Goal: Task Accomplishment & Management: Use online tool/utility

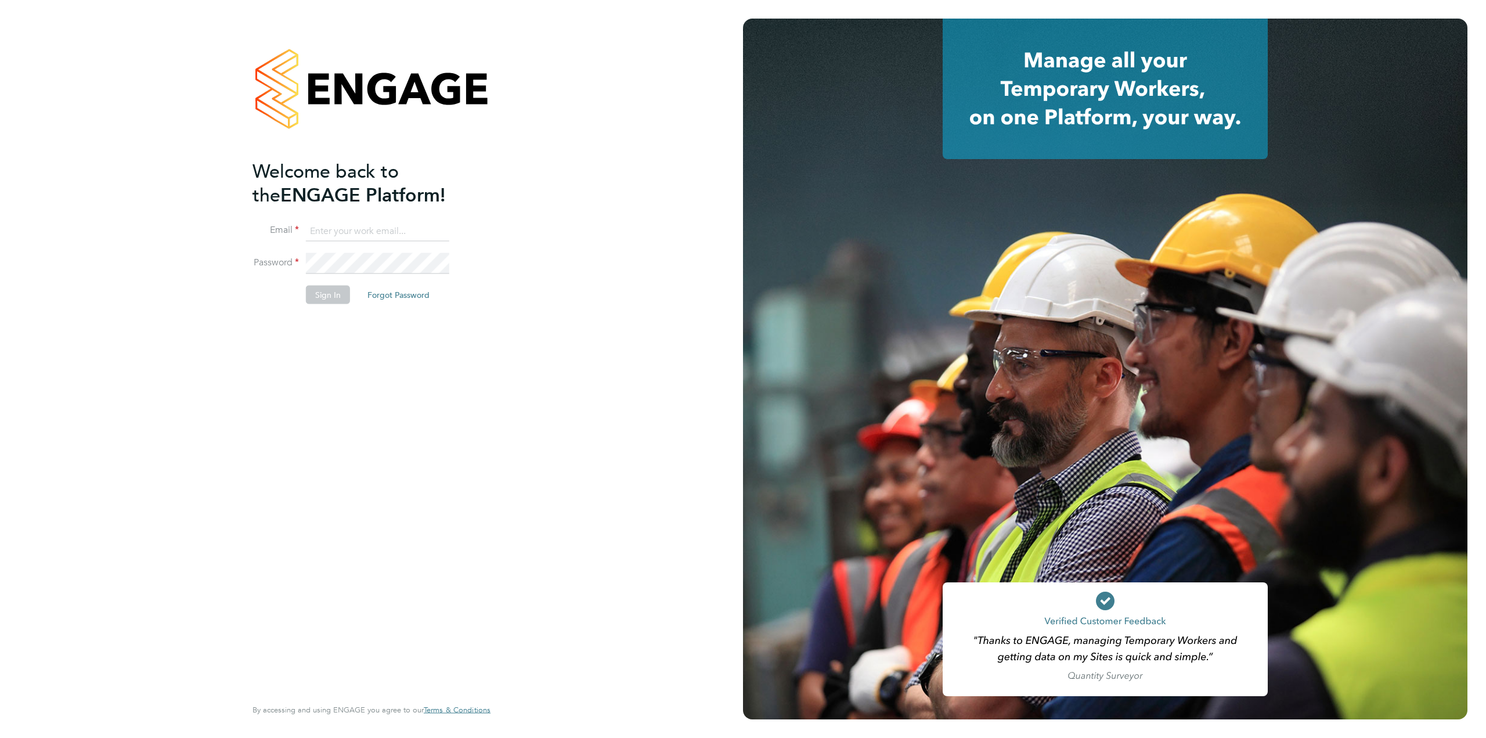
type input "[DOMAIN_NAME][EMAIL_ADDRESS][DOMAIN_NAME]"
click at [329, 293] on button "Sign In" at bounding box center [328, 294] width 44 height 19
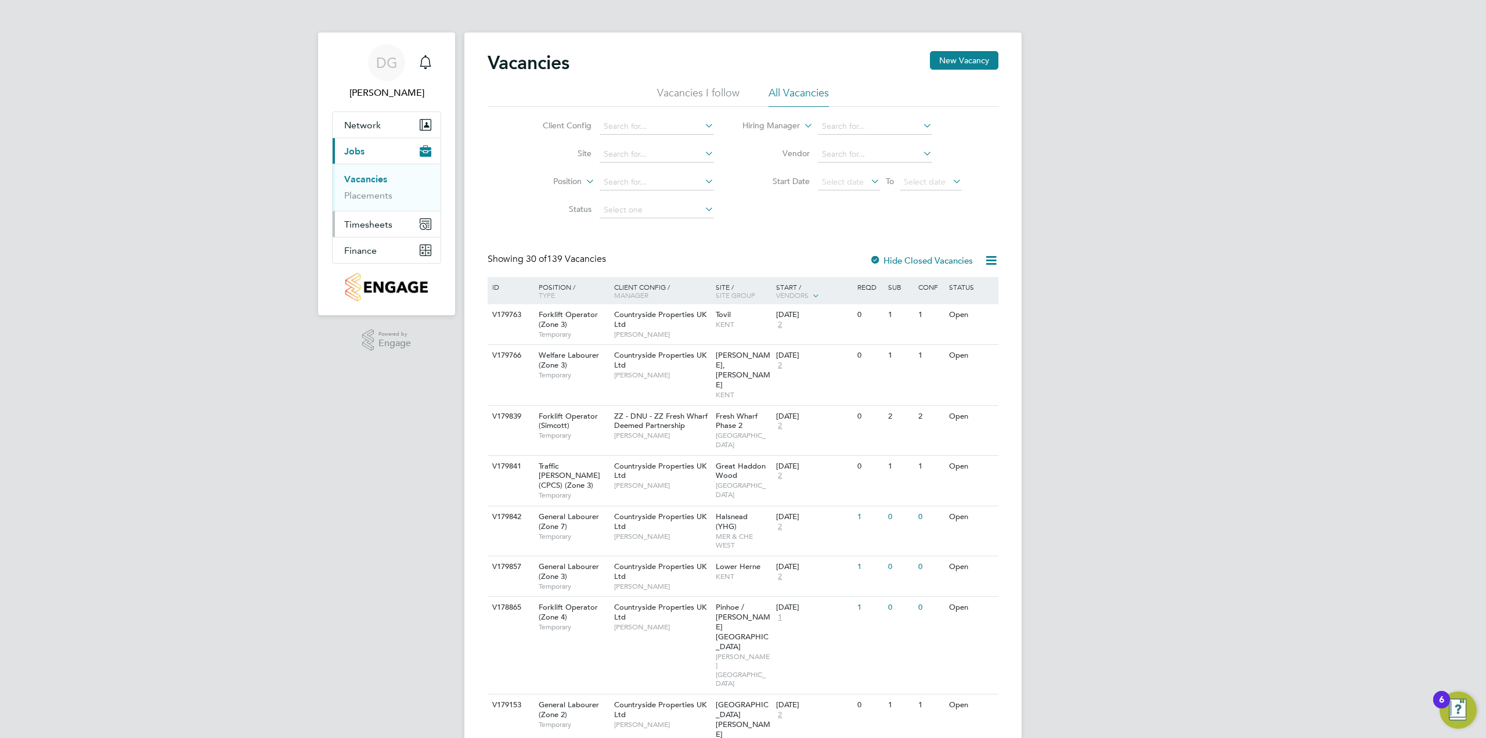
click at [360, 225] on span "Timesheets" at bounding box center [368, 224] width 48 height 11
click at [378, 206] on link "Timesheets" at bounding box center [368, 205] width 48 height 11
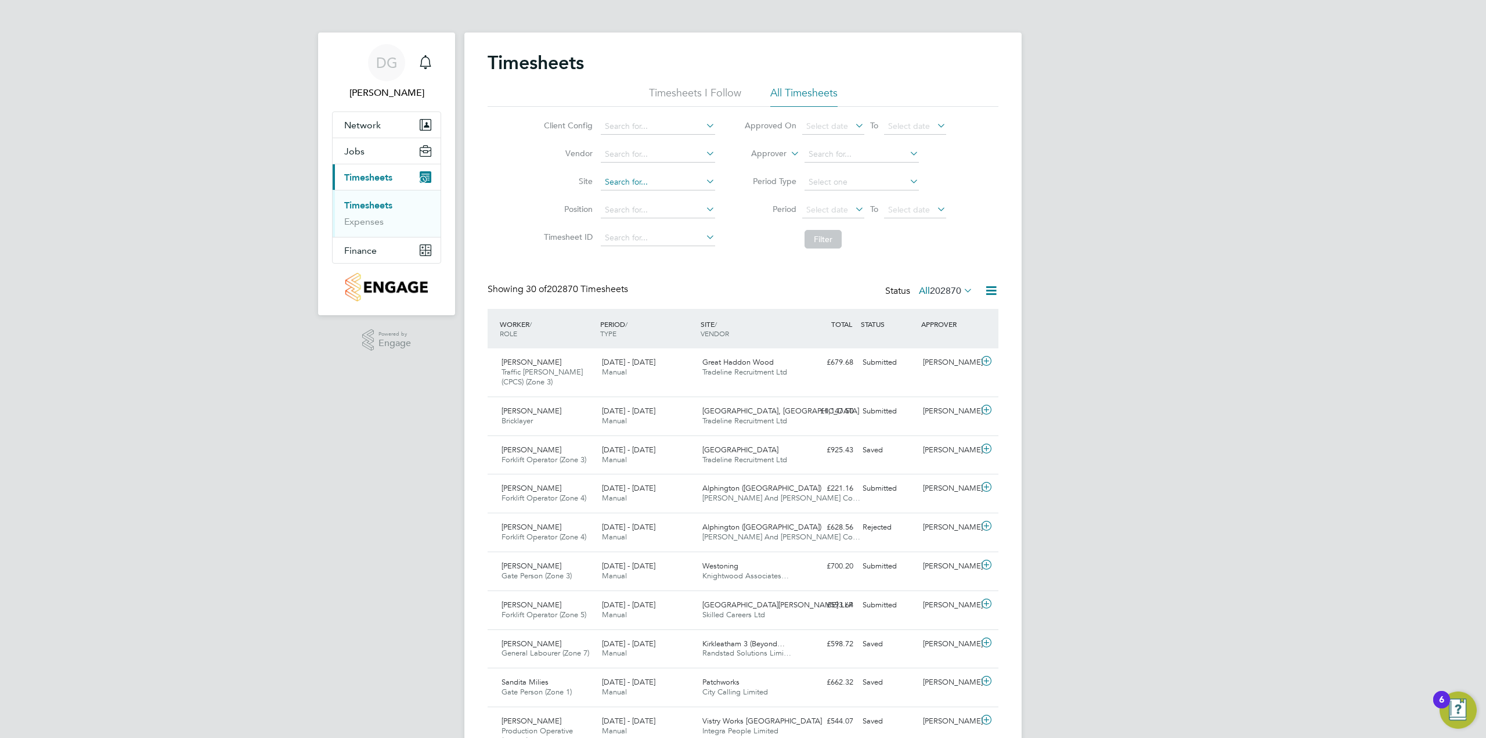
click at [625, 177] on input at bounding box center [658, 182] width 114 height 16
click at [635, 197] on li "Birtley 3 (Home Group / Linden)" at bounding box center [691, 198] width 185 height 16
type input "Birtley 3 (Home Group / Linden)"
click at [821, 237] on button "Filter" at bounding box center [822, 239] width 37 height 19
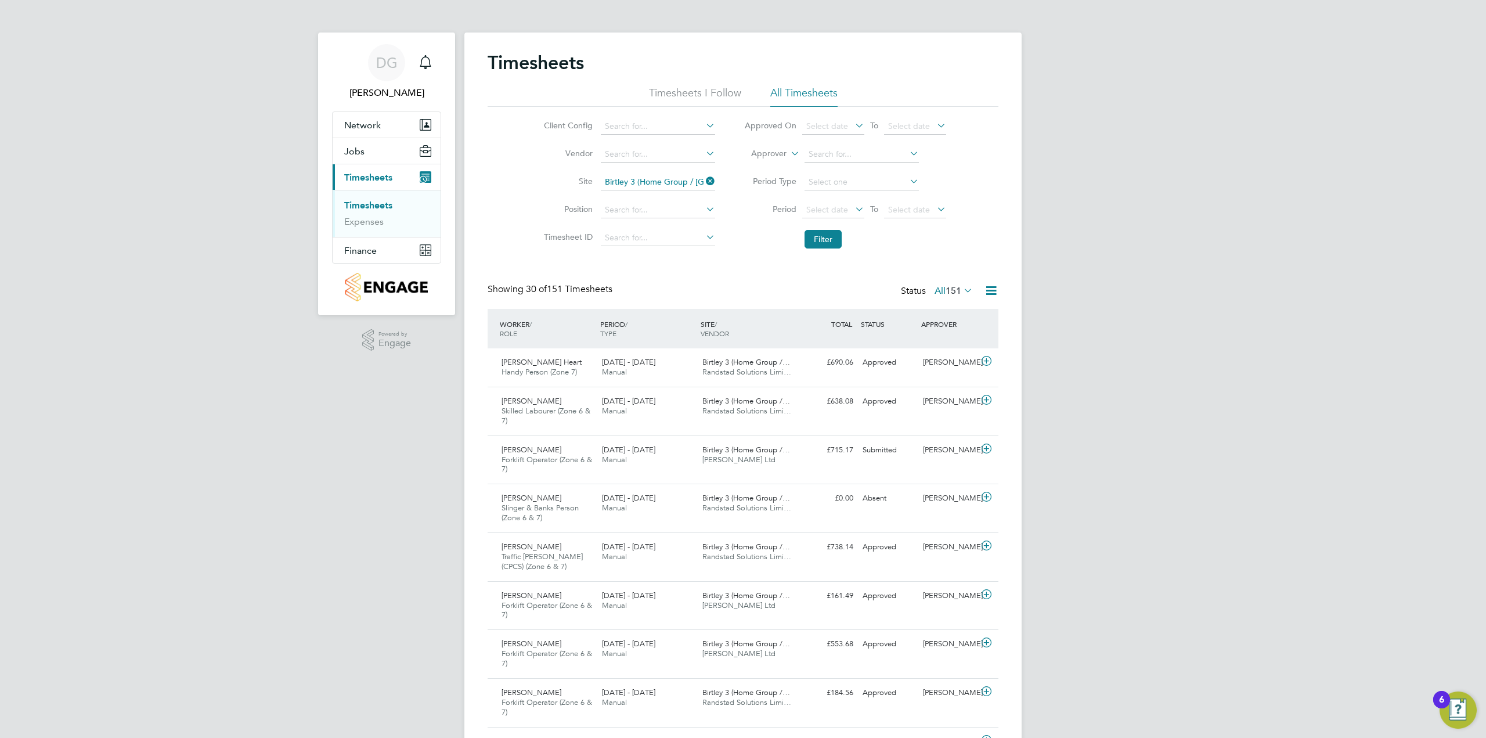
drag, startPoint x: 1485, startPoint y: 122, endPoint x: 1480, endPoint y: 140, distance: 18.6
